Goal: Task Accomplishment & Management: Complete application form

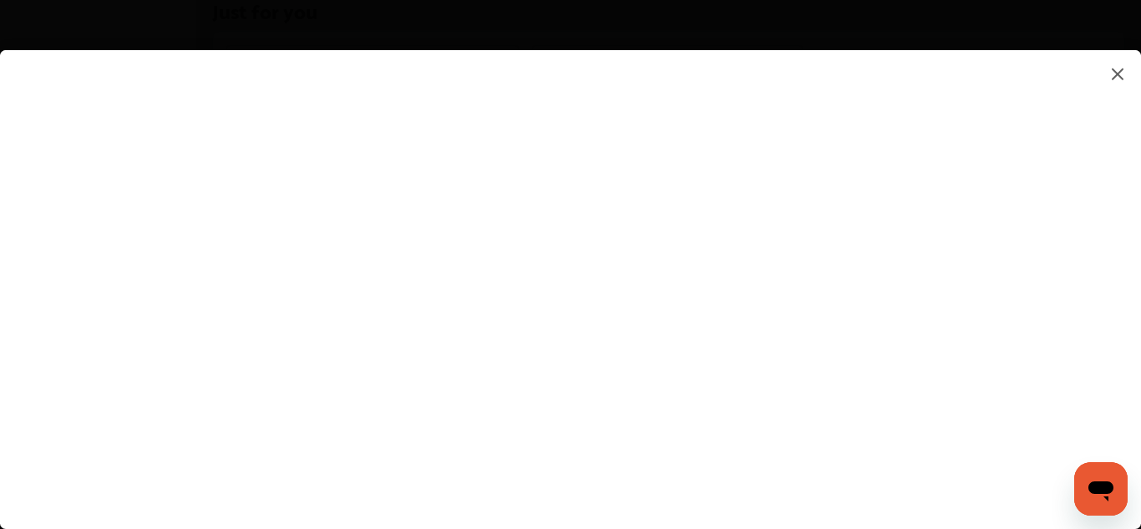
scroll to position [1243, 0]
click at [1108, 306] on flutter-view at bounding box center [570, 272] width 1141 height 445
click at [550, 338] on flutter-view at bounding box center [570, 272] width 1141 height 445
click at [700, 490] on flutter-view at bounding box center [570, 272] width 1141 height 445
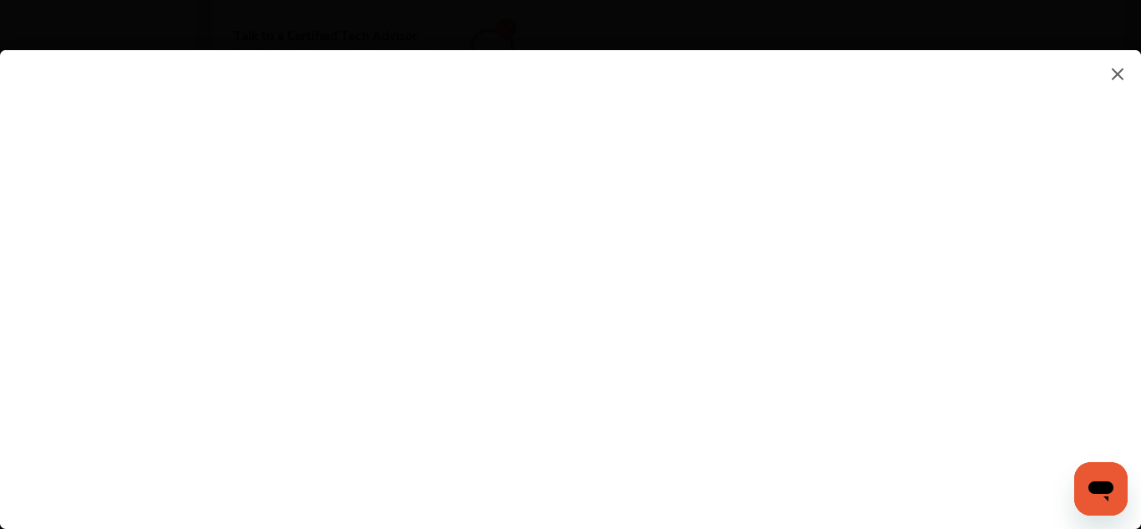
type input "**********"
click at [1098, 236] on flutter-view at bounding box center [570, 272] width 1141 height 445
click at [505, 390] on flutter-view at bounding box center [570, 272] width 1141 height 445
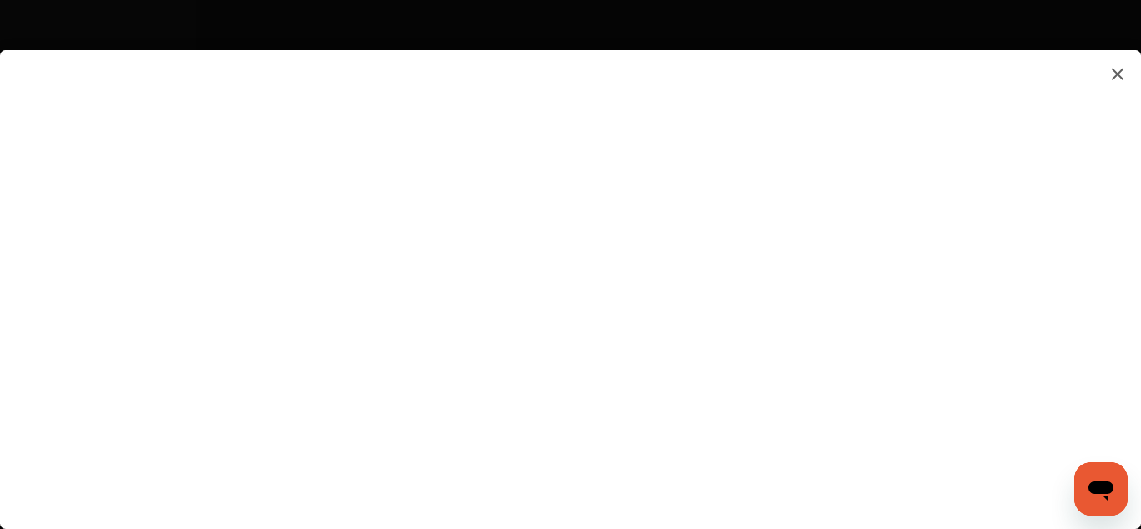
scroll to position [2067, 0]
click at [653, 491] on flutter-view at bounding box center [570, 272] width 1141 height 445
type input "**********"
click at [766, 320] on flutter-view at bounding box center [570, 272] width 1141 height 445
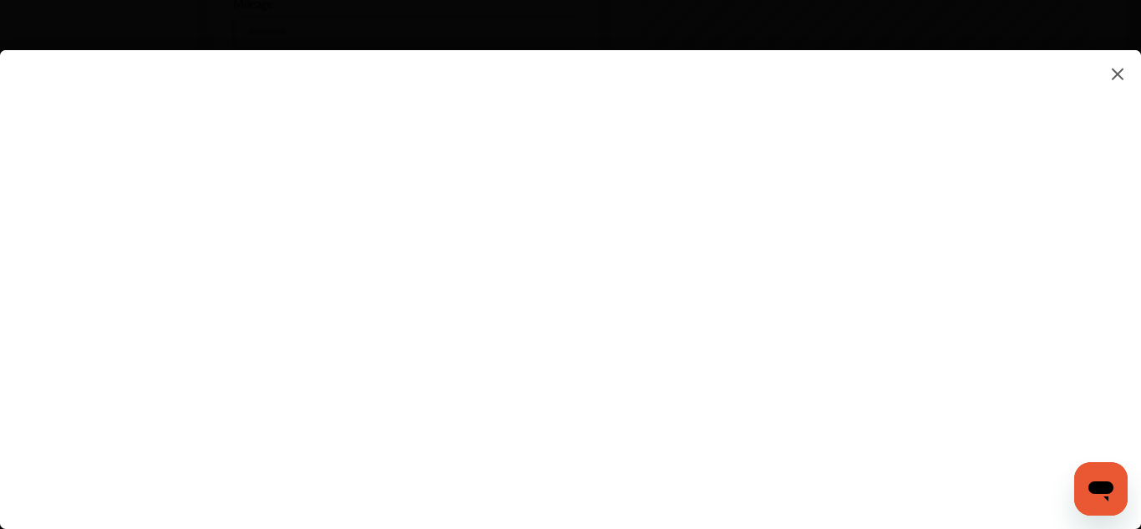
click at [1109, 188] on flutter-view at bounding box center [570, 272] width 1141 height 445
click at [26, 179] on flutter-view at bounding box center [570, 272] width 1141 height 445
click at [454, 165] on flutter-view at bounding box center [570, 272] width 1141 height 445
